Goal: Task Accomplishment & Management: Use online tool/utility

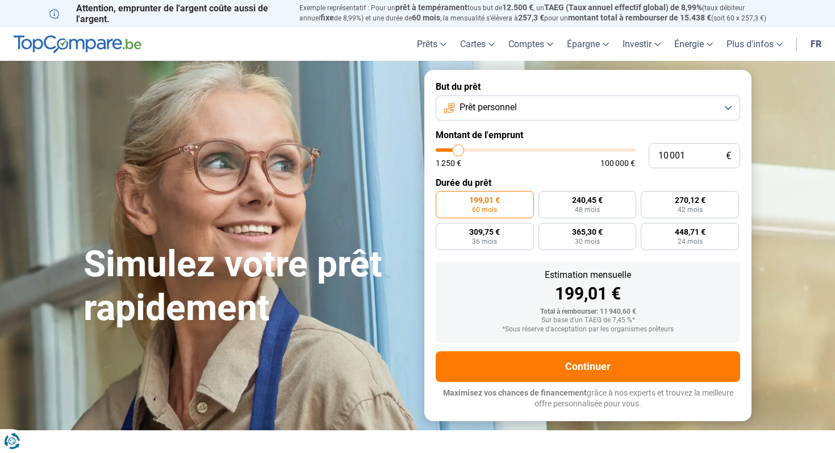
click at [511, 114] on button "Prêt personnel" at bounding box center [588, 107] width 304 height 25
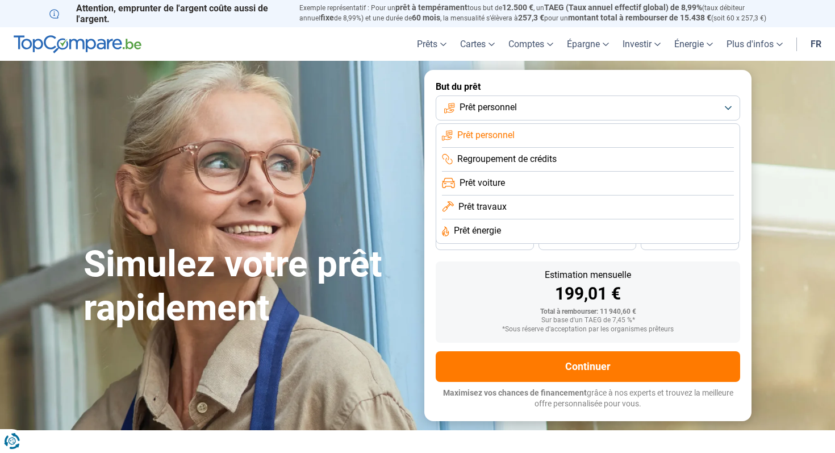
click at [495, 133] on span "Prêt personnel" at bounding box center [485, 135] width 57 height 12
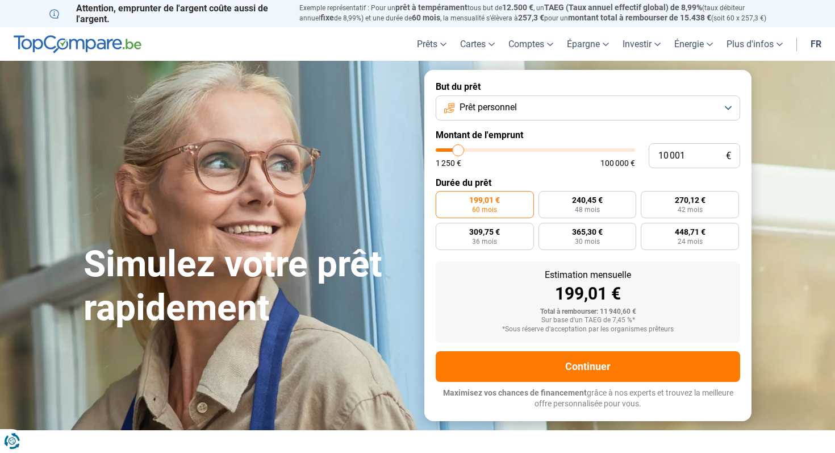
type input "15 500"
type input "15500"
type input "53 500"
type input "53500"
type input "100 000"
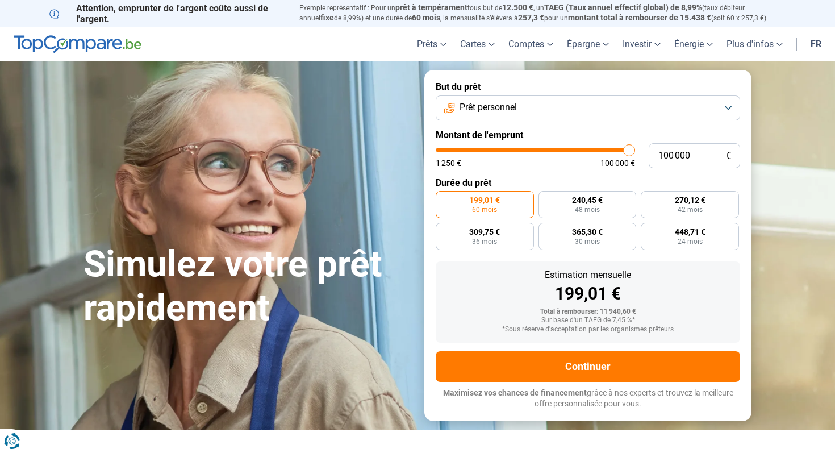
drag, startPoint x: 463, startPoint y: 147, endPoint x: 740, endPoint y: 146, distance: 276.6
type input "100000"
click at [635, 148] on input "range" at bounding box center [535, 149] width 199 height 3
radio input "false"
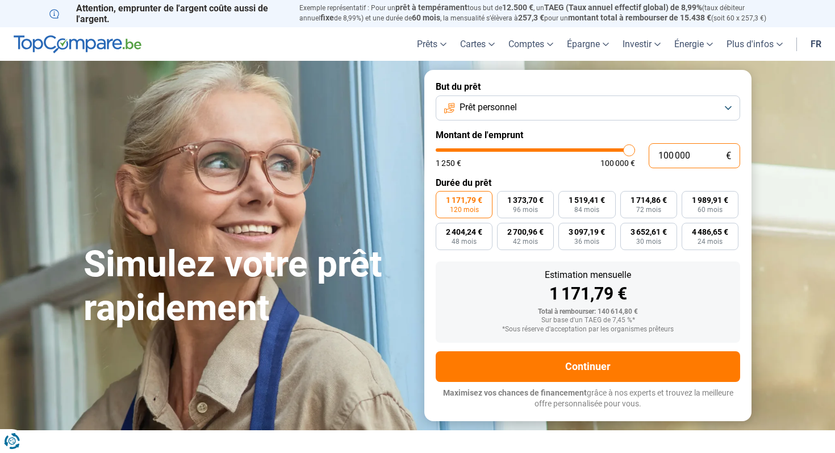
click at [687, 143] on input "100 000" at bounding box center [694, 155] width 91 height 25
click at [670, 156] on input "100 000" at bounding box center [694, 155] width 91 height 25
type input "4"
type input "1250"
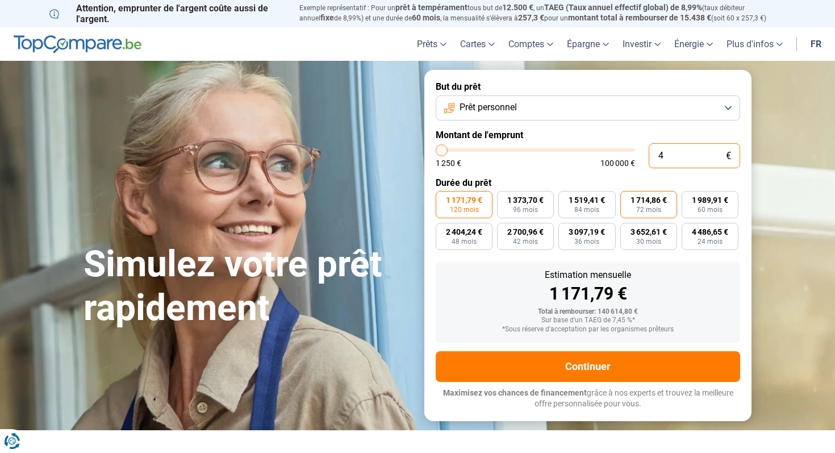
type input "40"
type input "1250"
type input "400"
type input "1250"
type input "1 250"
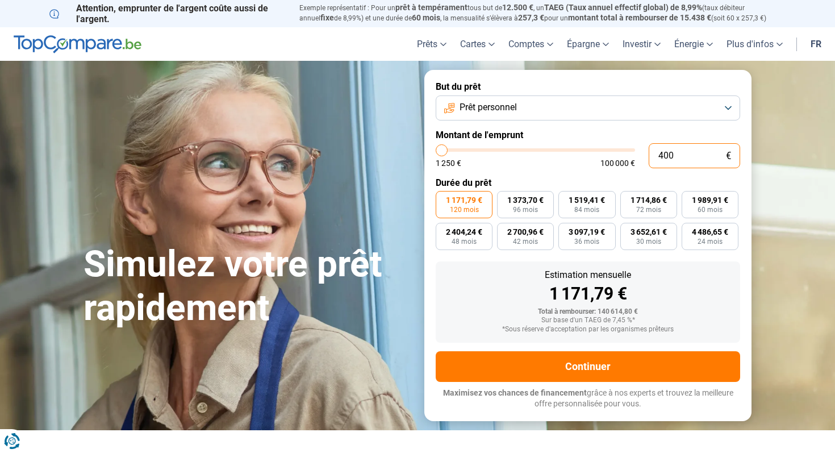
type input "1250"
radio input "true"
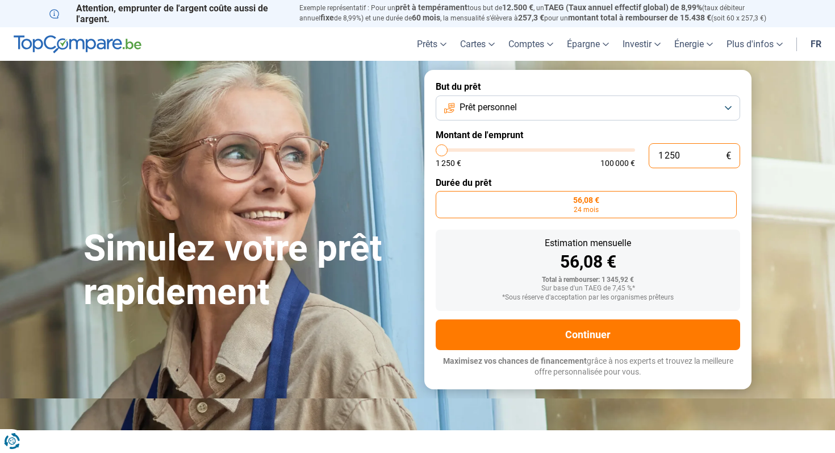
type input "12 500"
type input "12500"
type input "125 000"
type input "100000"
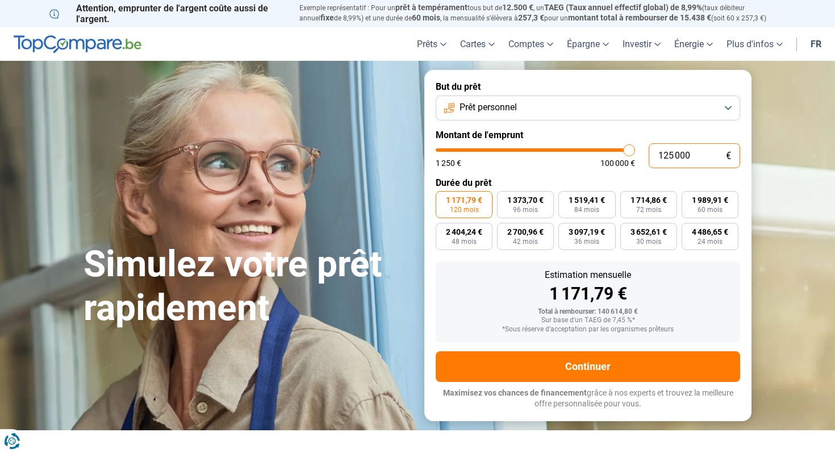
type input "100 000"
type input "100000"
drag, startPoint x: 708, startPoint y: 158, endPoint x: 621, endPoint y: 153, distance: 87.0
click at [621, 153] on div "100 000 € 1 250 € 100 000 €" at bounding box center [588, 155] width 304 height 25
type input "5"
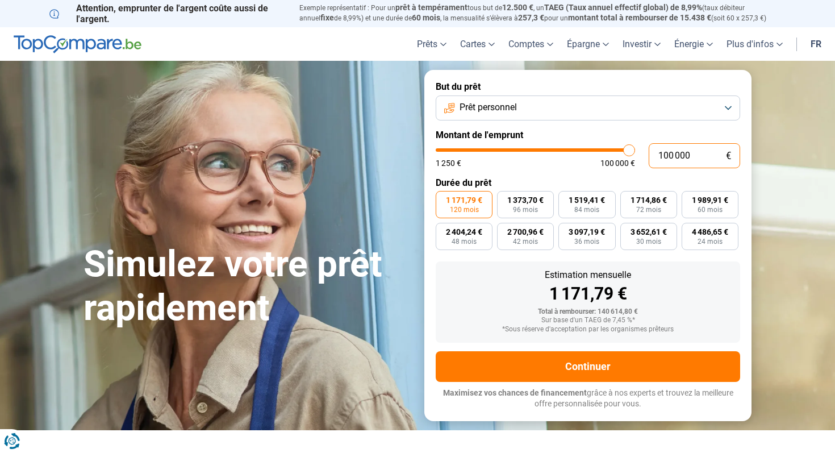
type input "1250"
type input "59"
type input "1250"
type input "5"
type input "1250"
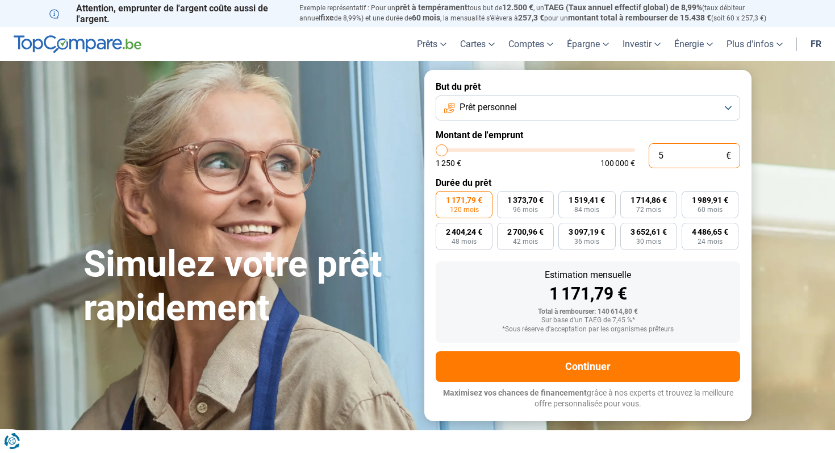
type input "50"
type input "1250"
type input "500"
type input "1250"
type input "5 000"
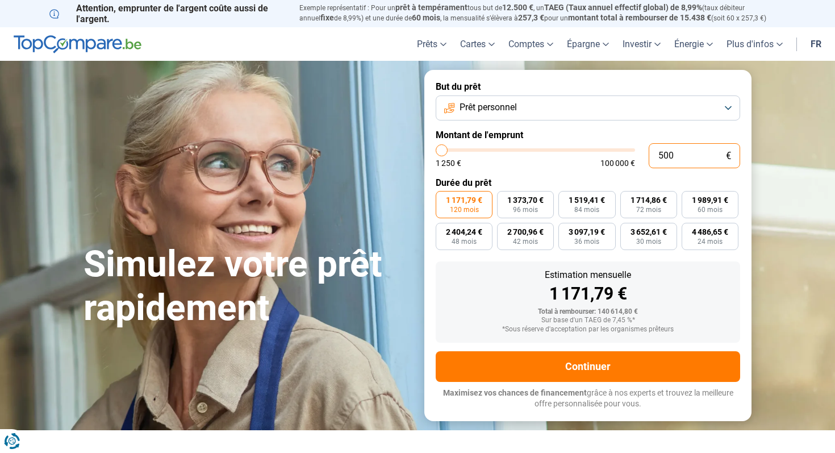
type input "5000"
type input "50 000"
type input "50000"
type input "500 000"
type input "100000"
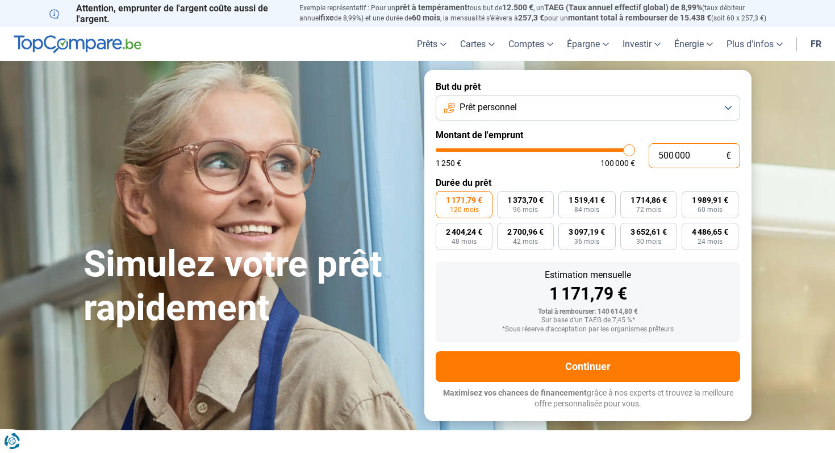
type input "100 000"
type input "100000"
